Goal: Navigation & Orientation: Find specific page/section

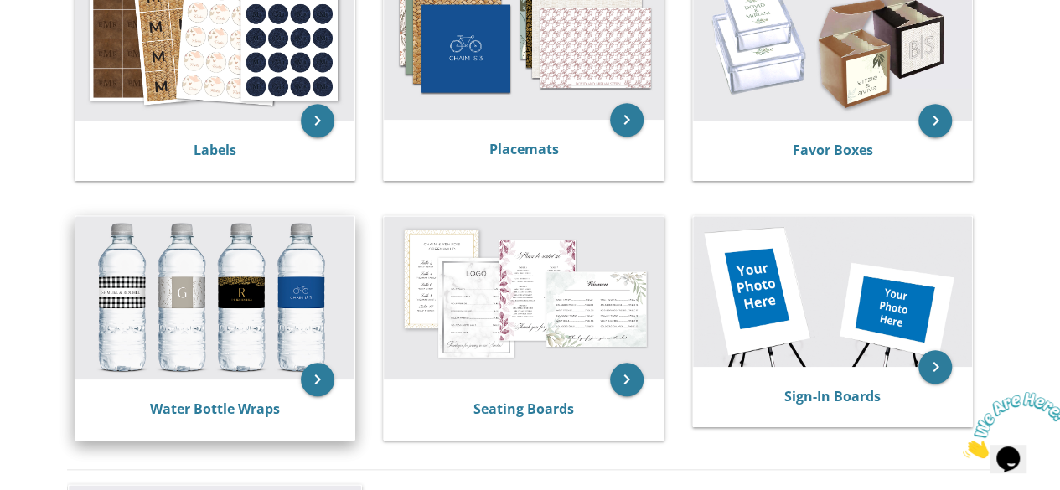
scroll to position [754, 0]
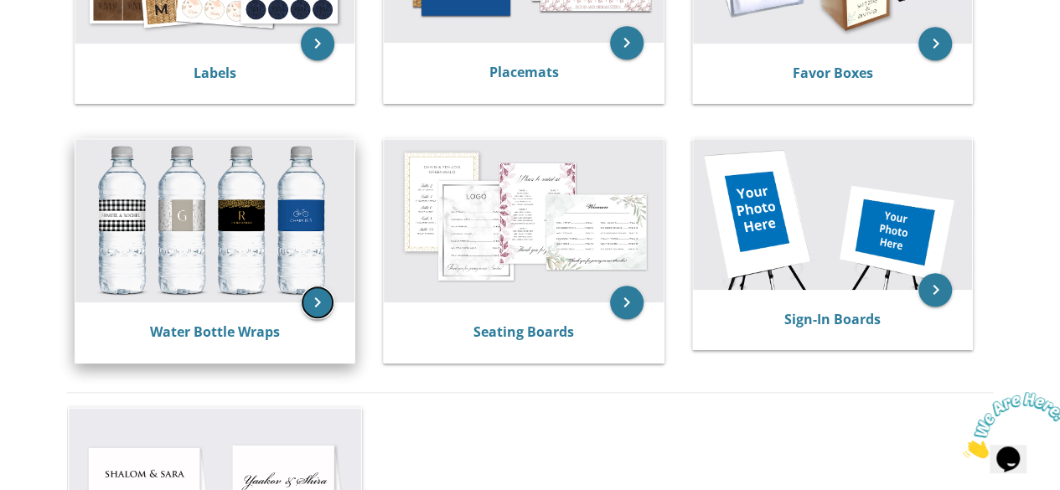
click at [322, 307] on icon "keyboard_arrow_right" at bounding box center [318, 303] width 34 height 34
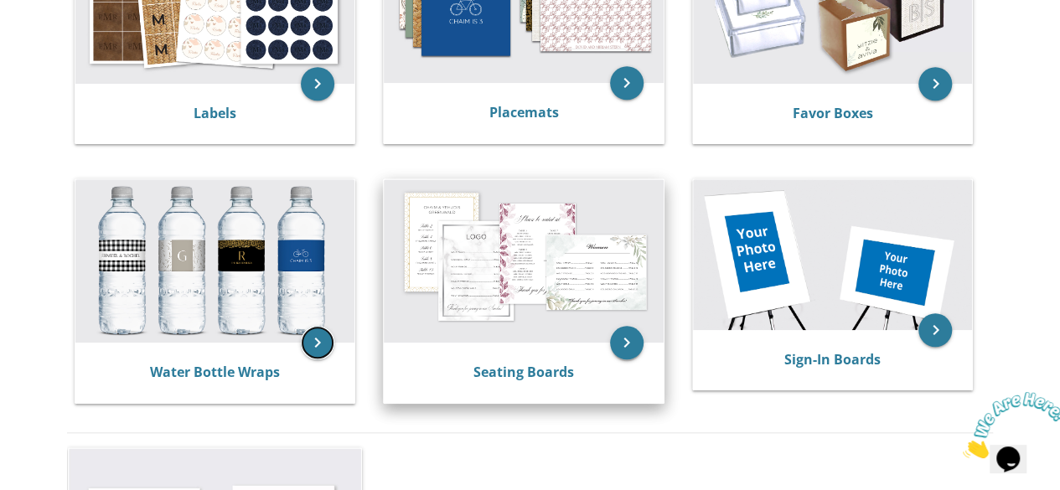
scroll to position [586, 0]
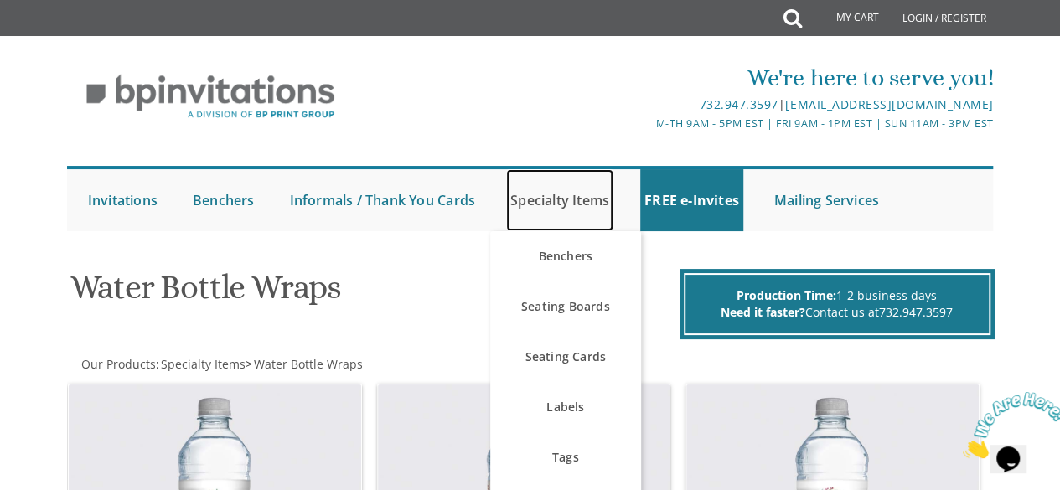
click at [585, 207] on link "Specialty Items" at bounding box center [559, 200] width 107 height 62
